Goal: Navigation & Orientation: Find specific page/section

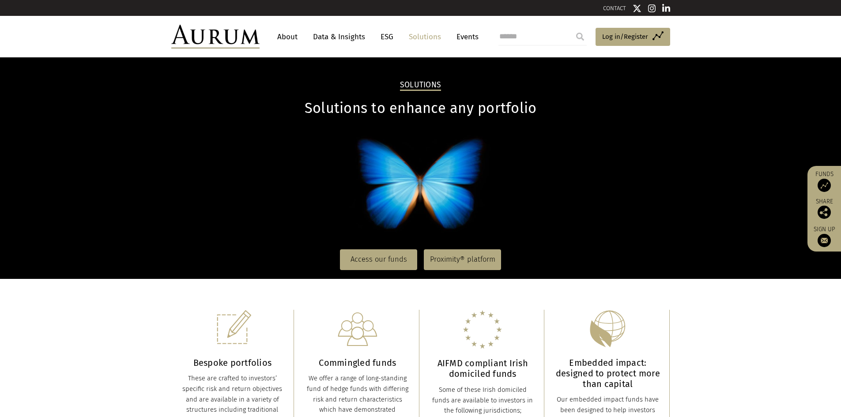
click at [293, 37] on link "About" at bounding box center [287, 37] width 29 height 16
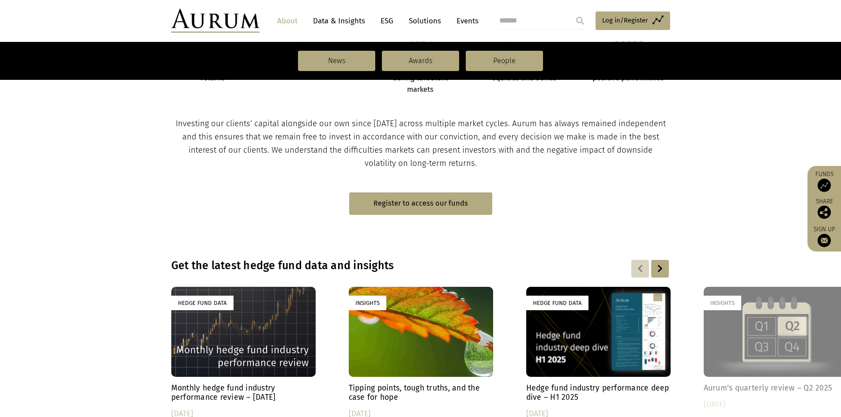
scroll to position [618, 0]
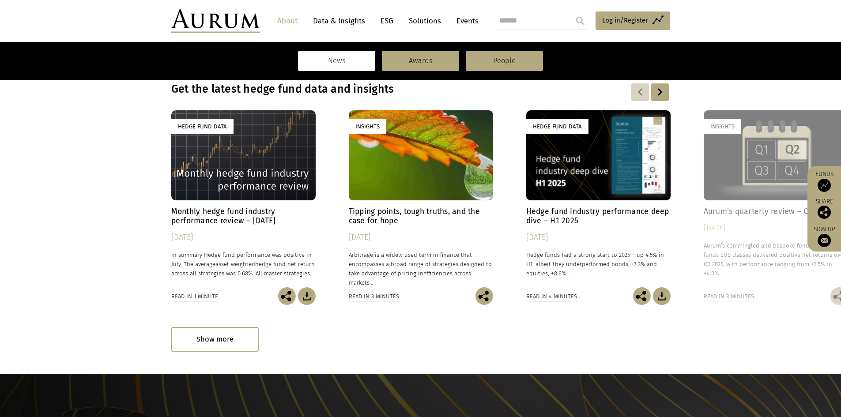
drag, startPoint x: 368, startPoint y: 50, endPoint x: 360, endPoint y: 55, distance: 9.2
click at [365, 53] on nav "News Awards People" at bounding box center [420, 61] width 841 height 38
click at [357, 59] on link "News" at bounding box center [336, 61] width 77 height 20
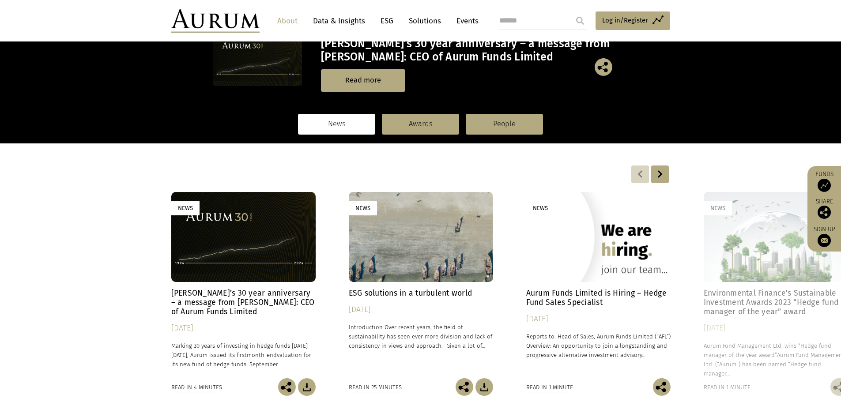
scroll to position [177, 0]
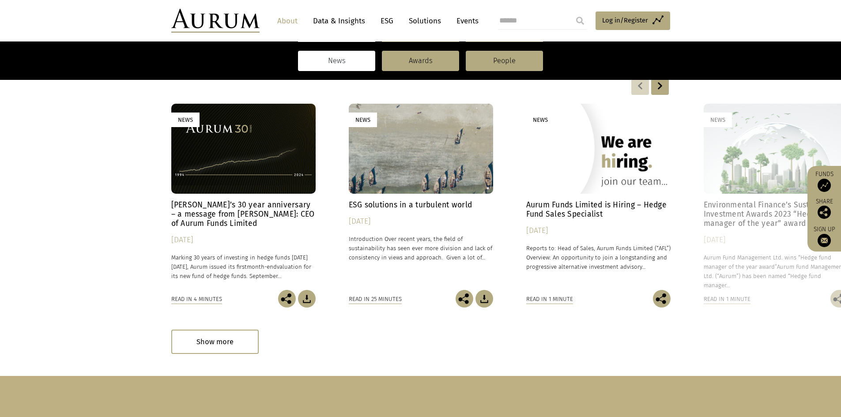
click at [335, 22] on link "Data & Insights" at bounding box center [338, 21] width 61 height 16
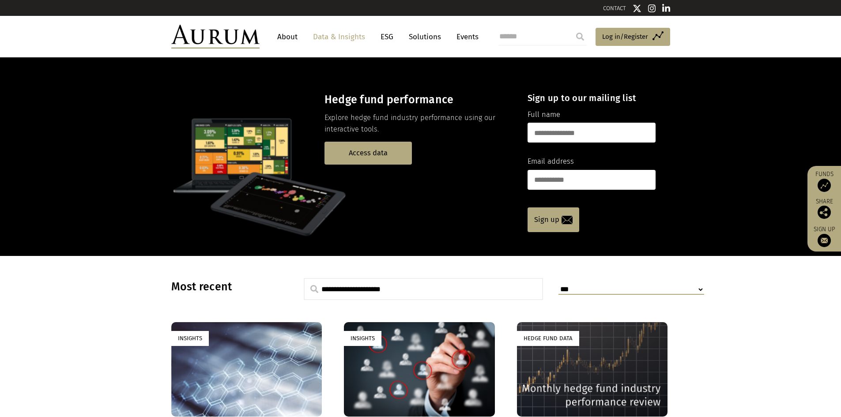
click at [291, 32] on link "About" at bounding box center [287, 37] width 29 height 16
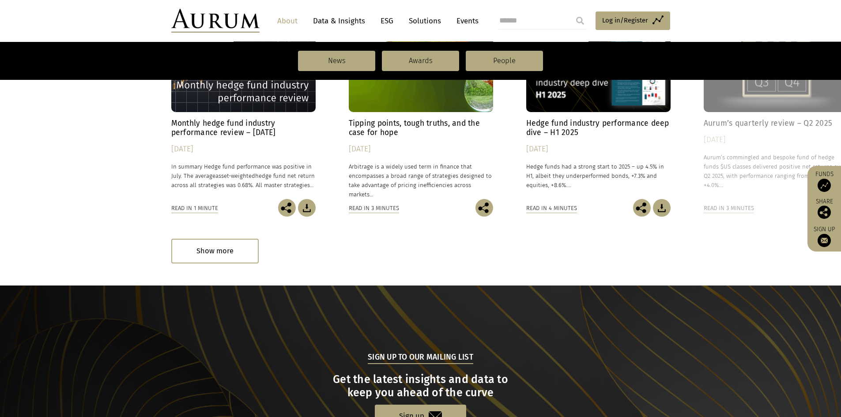
scroll to position [900, 0]
